Goal: Entertainment & Leisure: Consume media (video, audio)

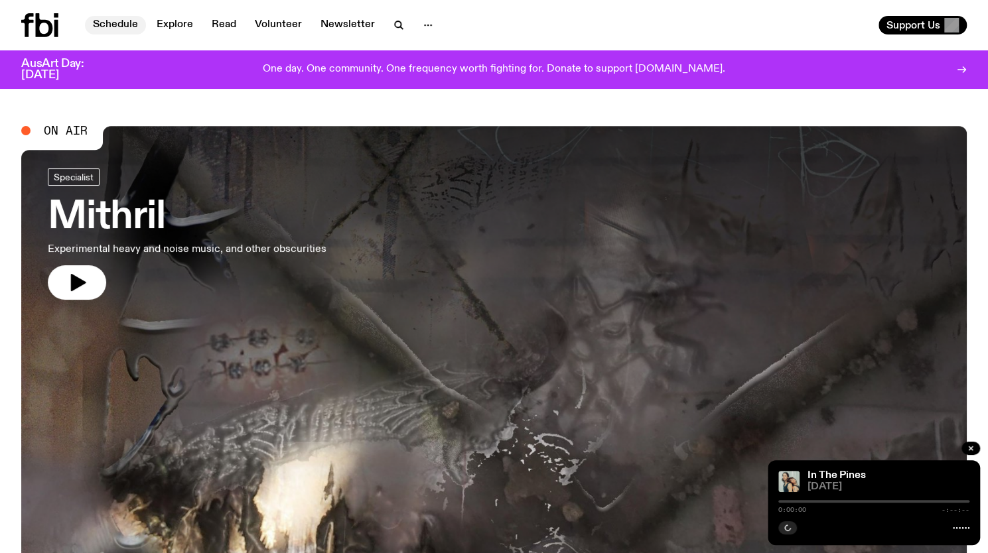
click at [119, 25] on link "Schedule" at bounding box center [115, 25] width 61 height 19
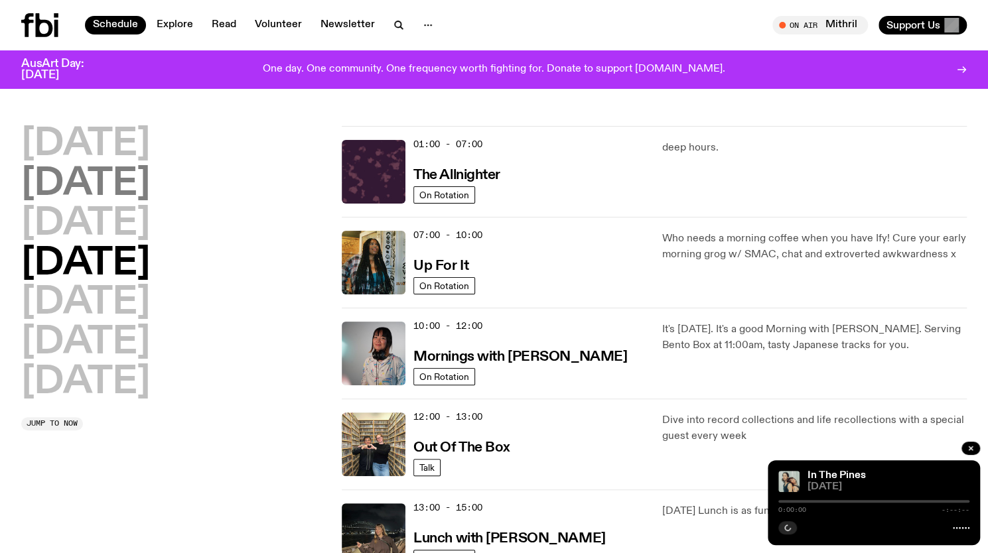
click at [142, 190] on h2 "[DATE]" at bounding box center [85, 184] width 129 height 37
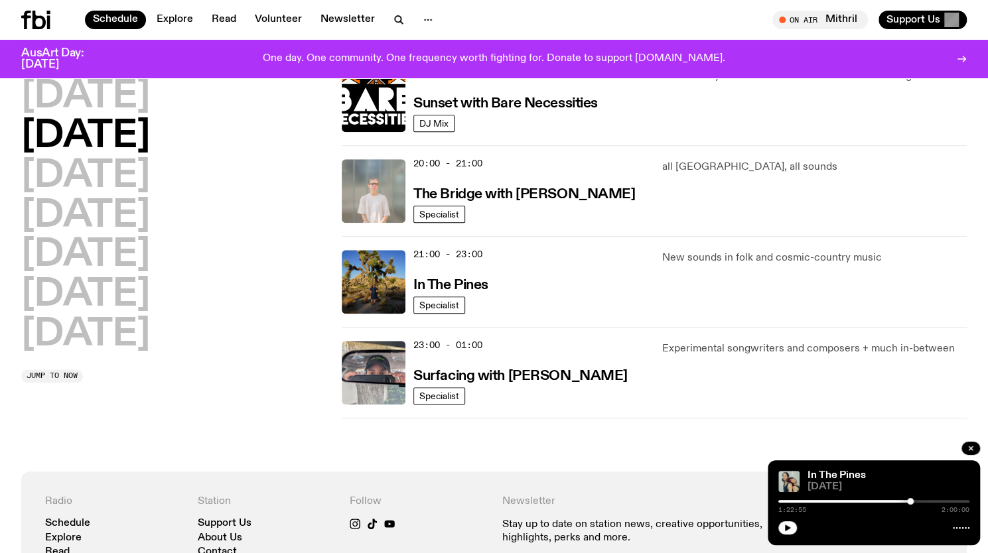
scroll to position [607, 0]
click at [462, 284] on h3 "In The Pines" at bounding box center [450, 285] width 75 height 14
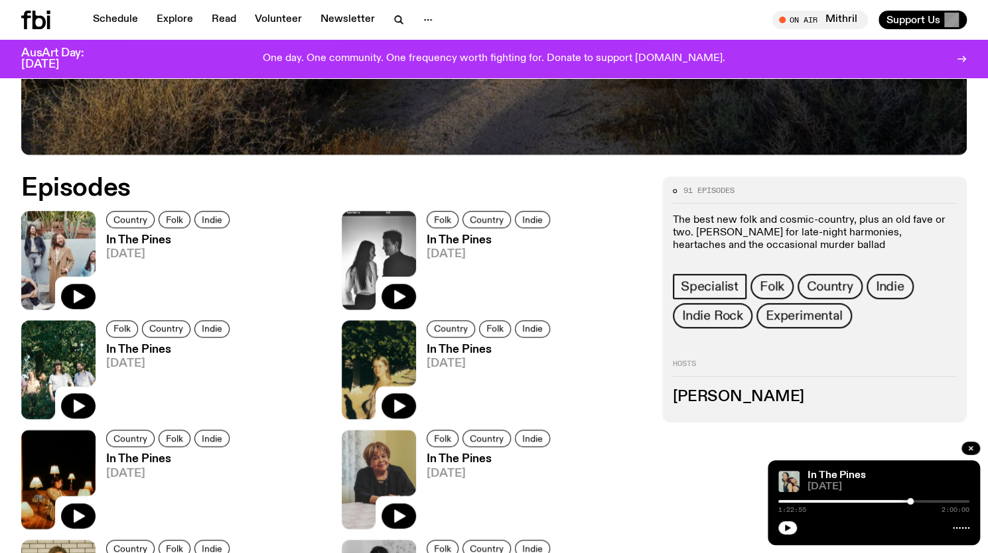
scroll to position [643, 0]
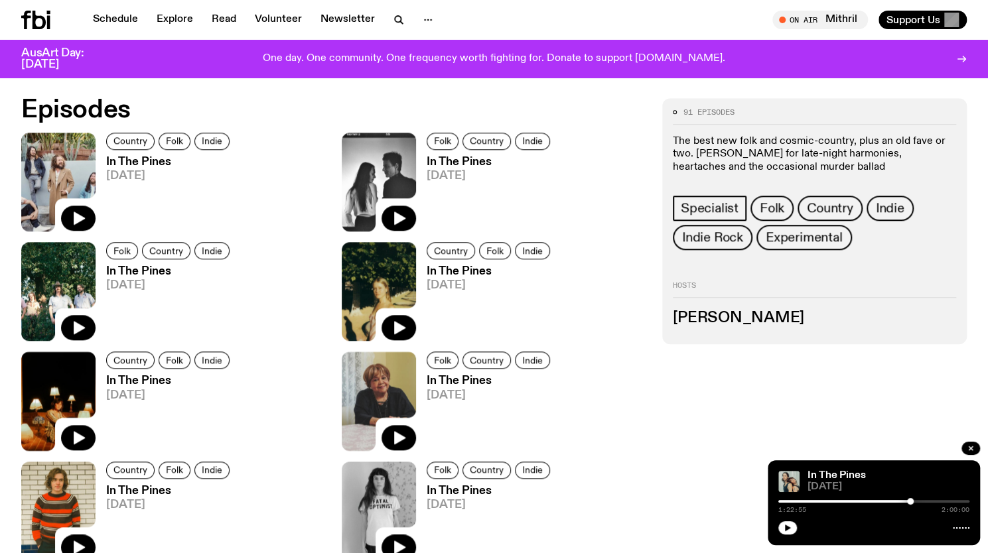
click at [161, 163] on h3 "In The Pines" at bounding box center [169, 162] width 127 height 11
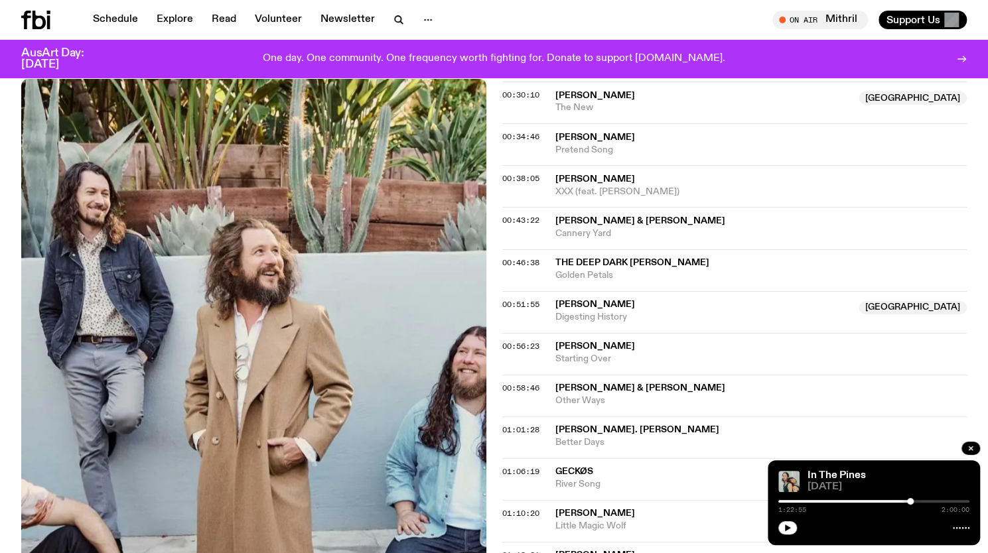
scroll to position [689, 0]
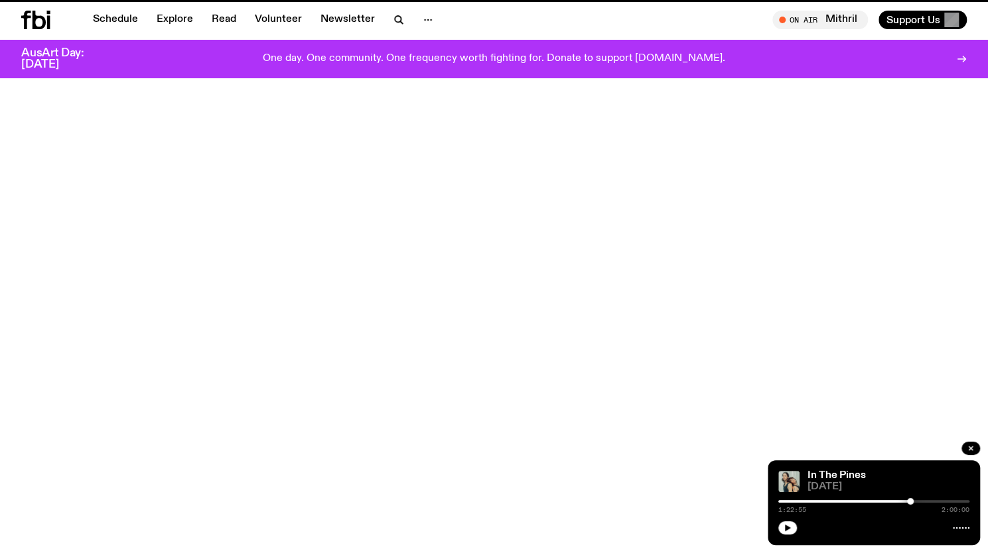
scroll to position [643, 0]
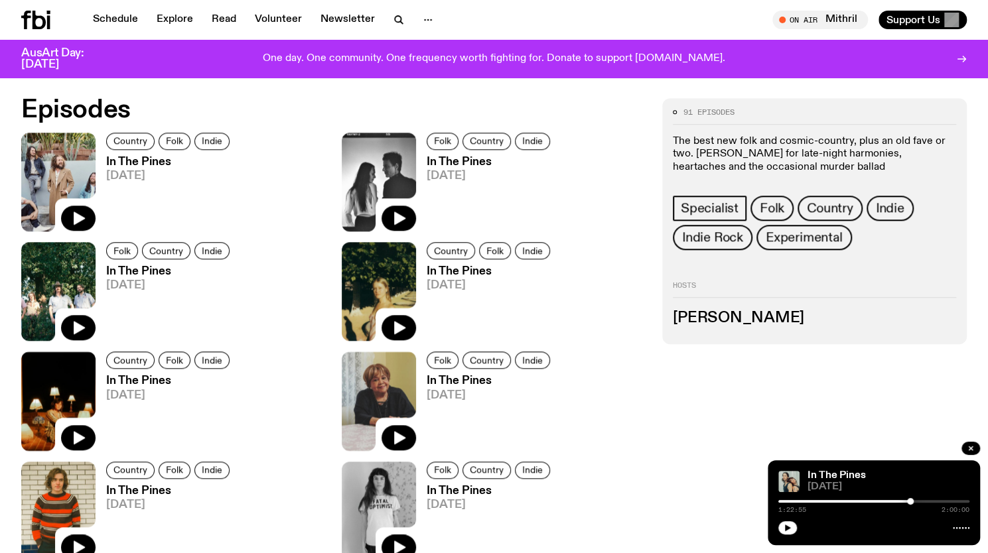
click at [456, 162] on h3 "In The Pines" at bounding box center [489, 162] width 127 height 11
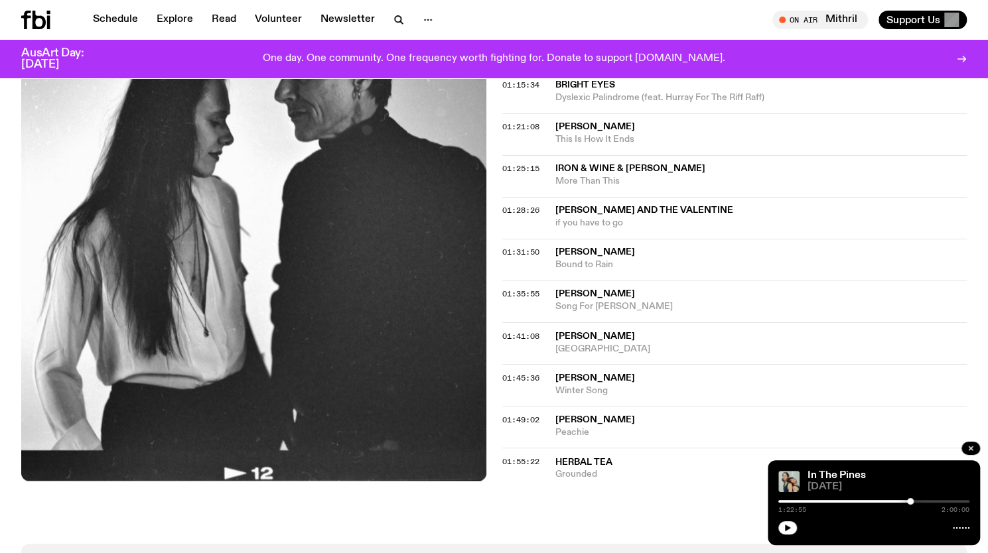
scroll to position [1171, 0]
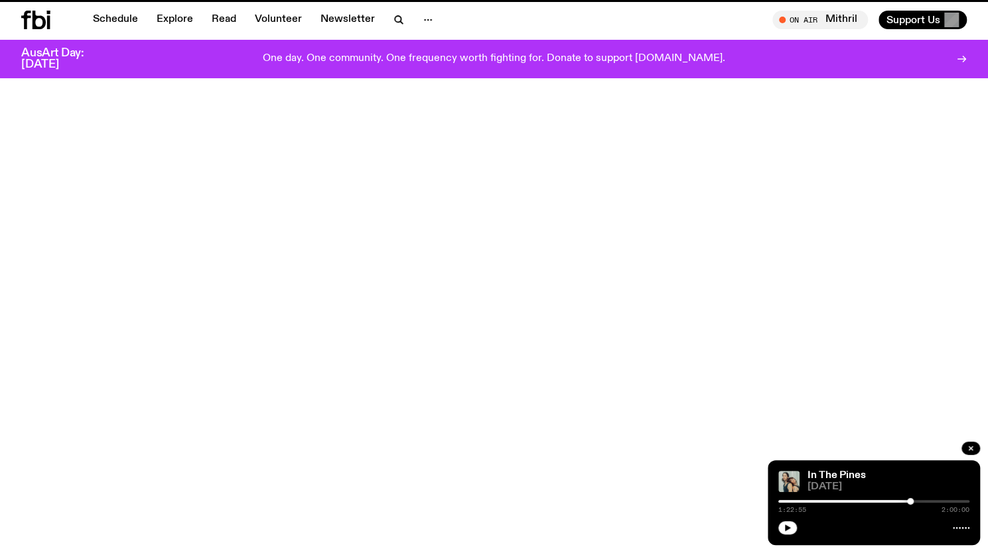
scroll to position [643, 0]
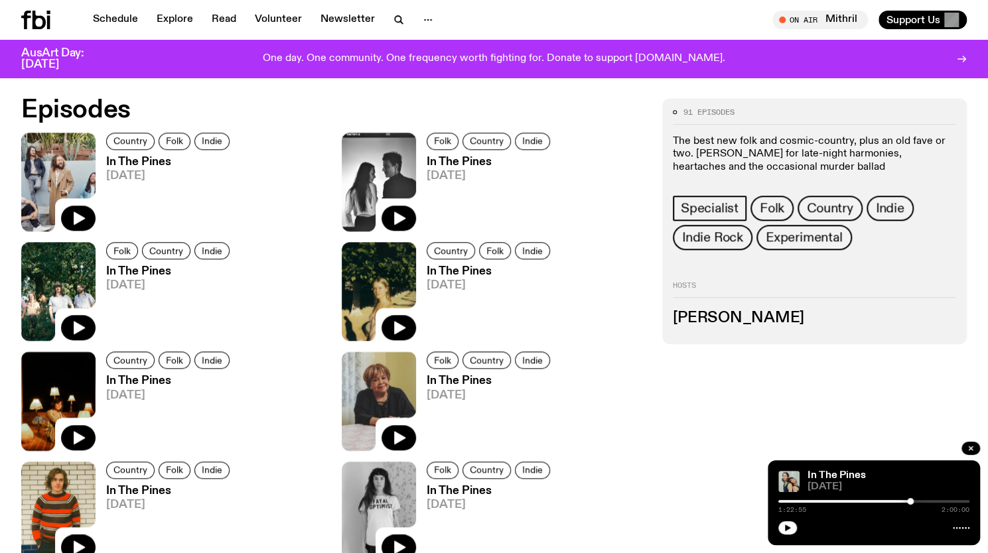
click at [134, 271] on h3 "In The Pines" at bounding box center [169, 271] width 127 height 11
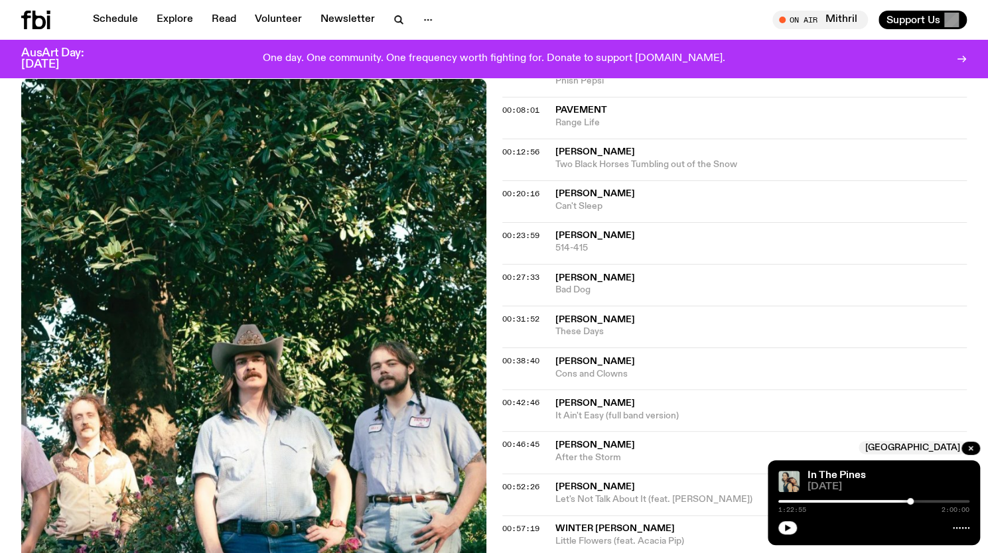
scroll to position [407, 0]
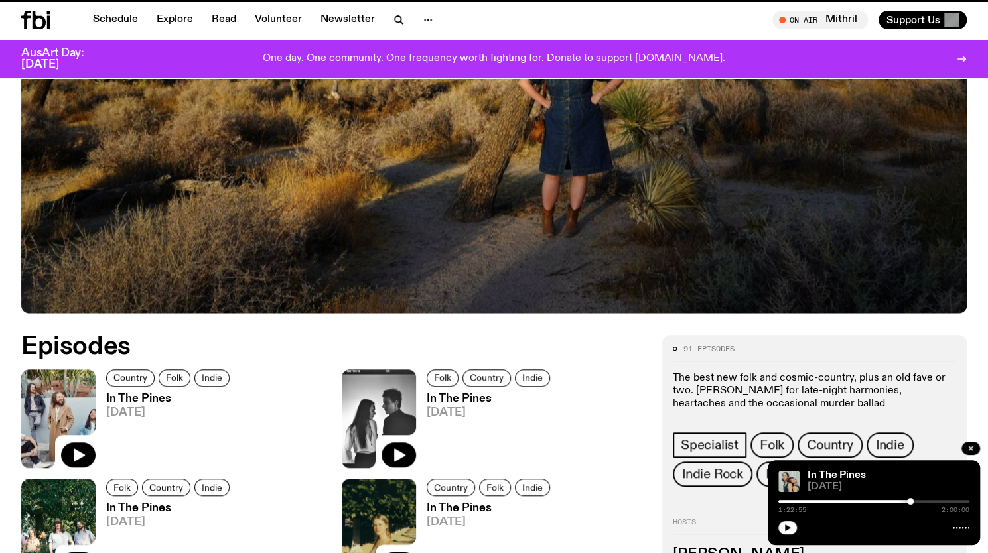
scroll to position [643, 0]
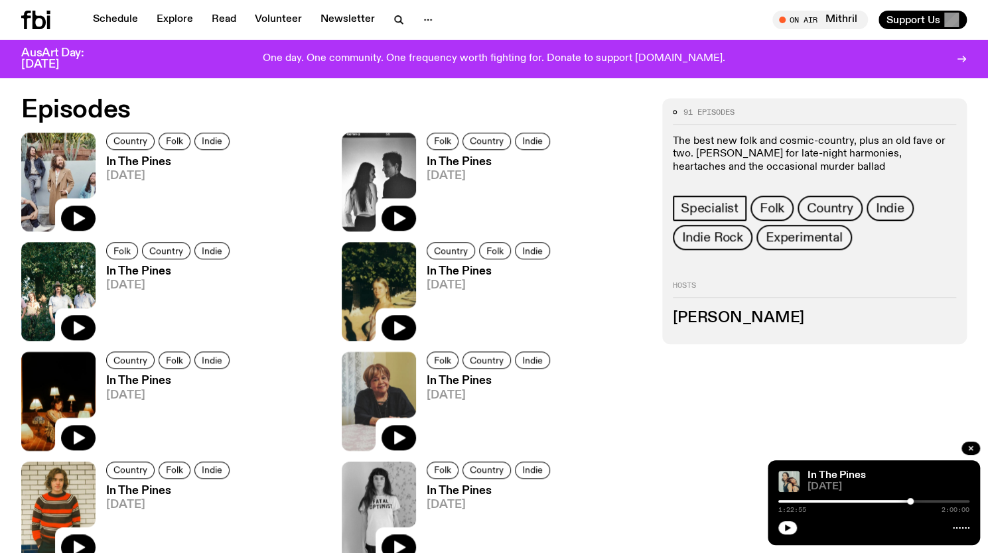
click at [473, 271] on h3 "In The Pines" at bounding box center [489, 271] width 127 height 11
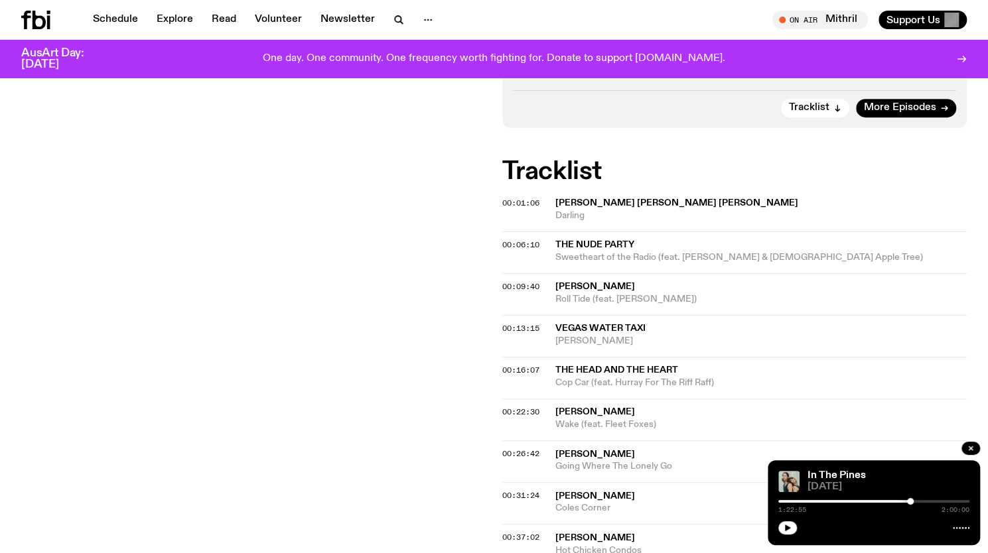
scroll to position [233, 0]
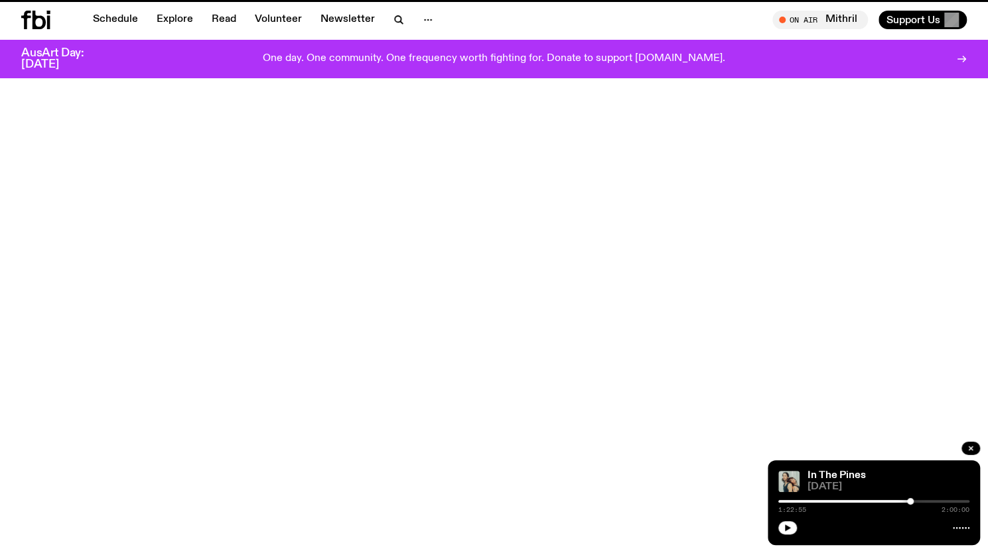
scroll to position [643, 0]
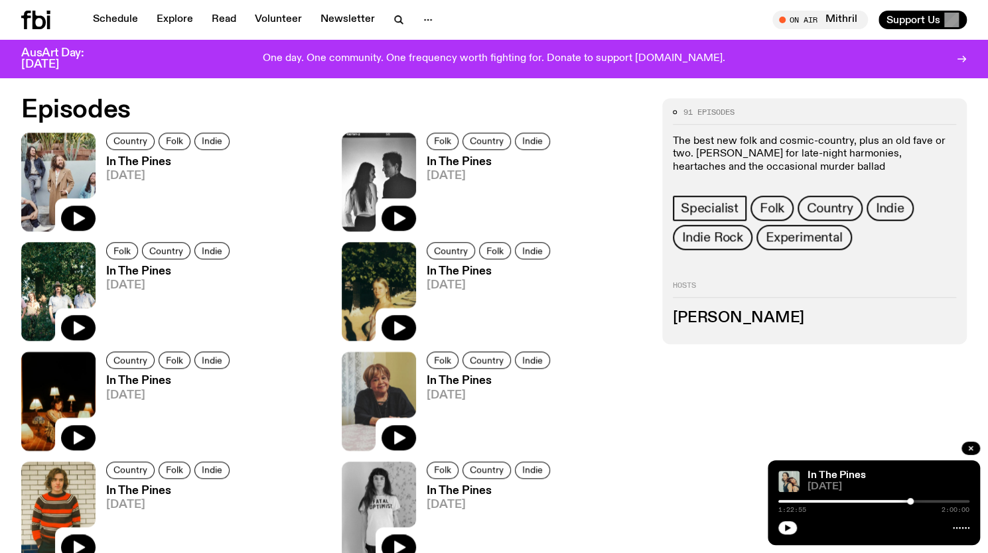
click at [146, 384] on h3 "In The Pines" at bounding box center [169, 380] width 127 height 11
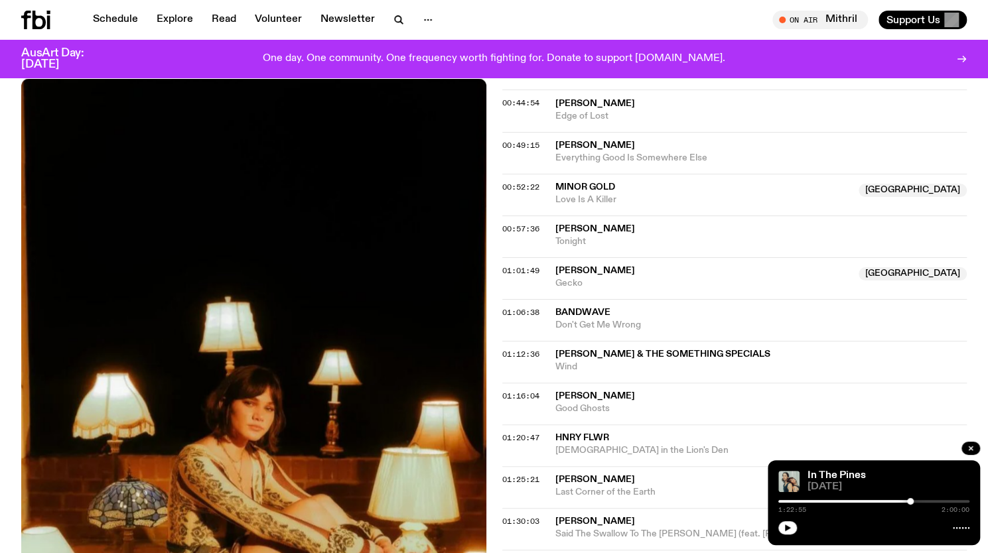
scroll to position [817, 0]
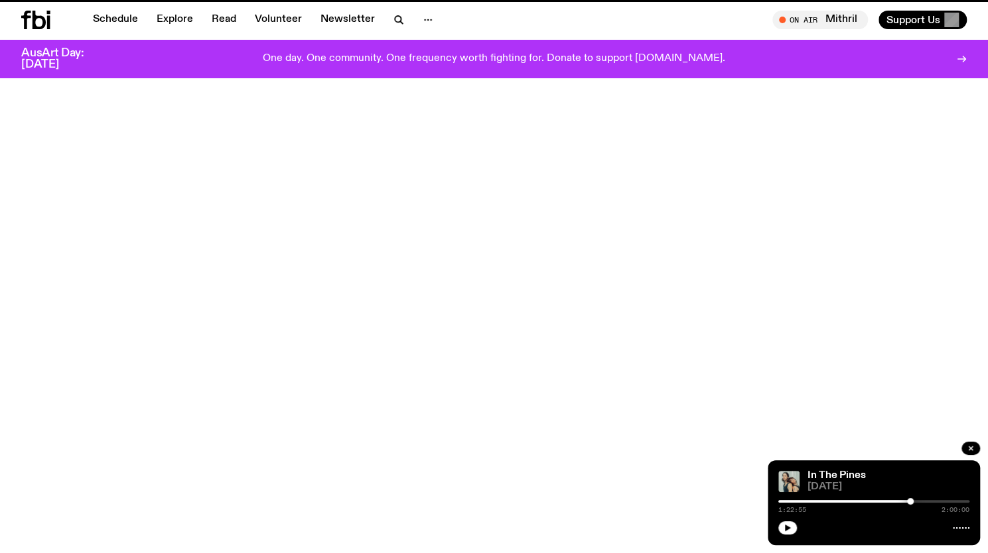
scroll to position [643, 0]
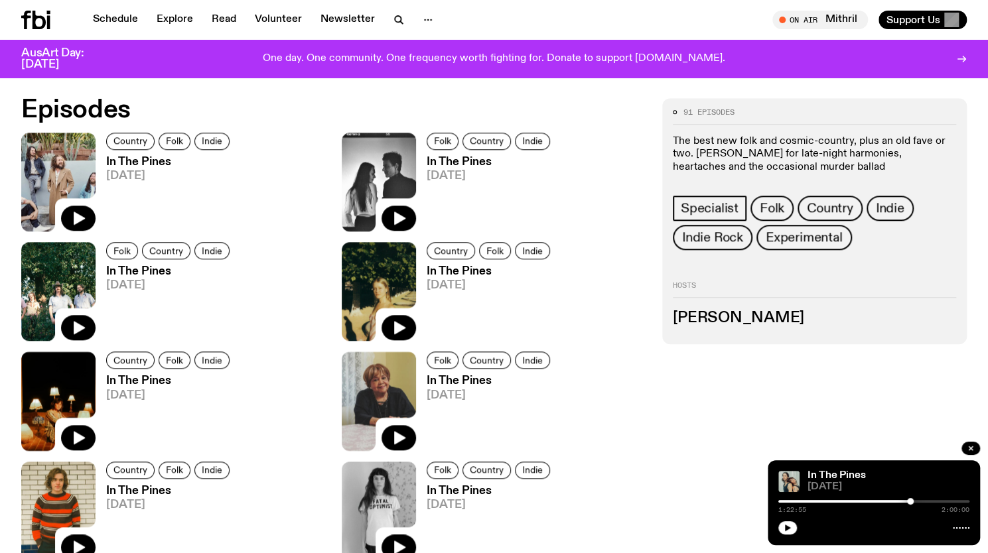
click at [446, 383] on h3 "In The Pines" at bounding box center [489, 380] width 127 height 11
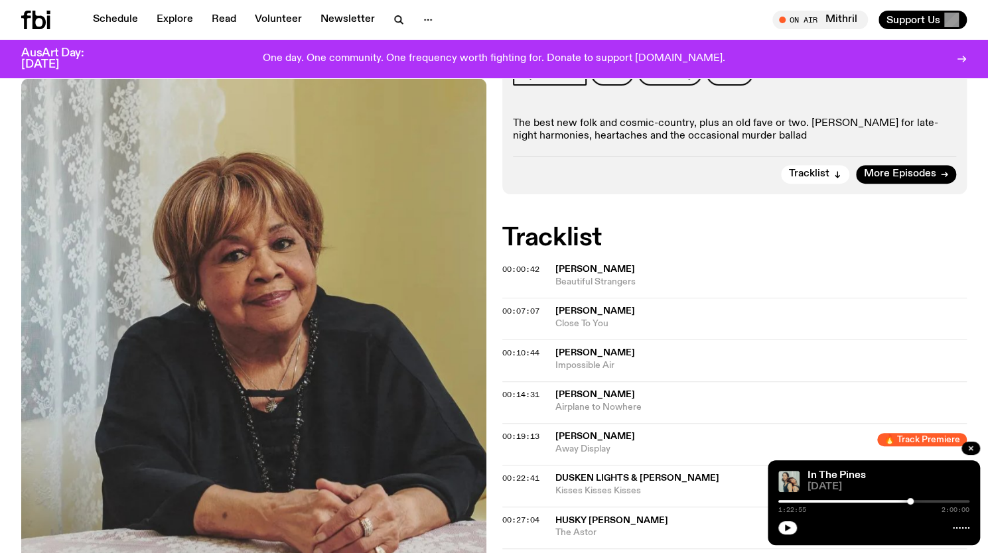
scroll to position [227, 0]
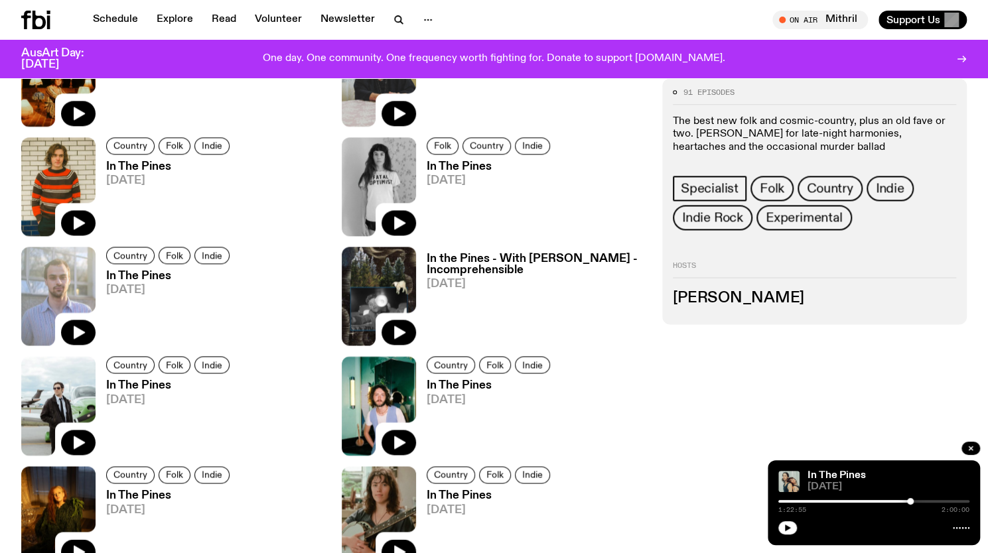
scroll to position [969, 0]
